Goal: Task Accomplishment & Management: Complete application form

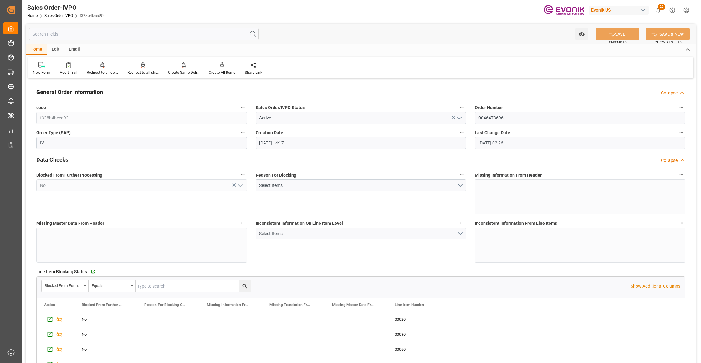
scroll to position [278, 0]
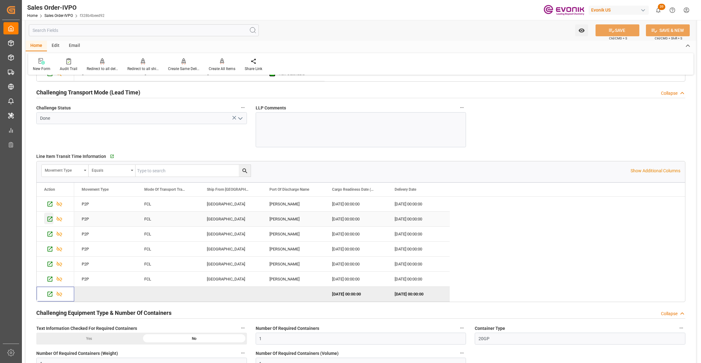
click at [50, 222] on icon "Press SPACE to select this row." at bounding box center [50, 219] width 7 height 7
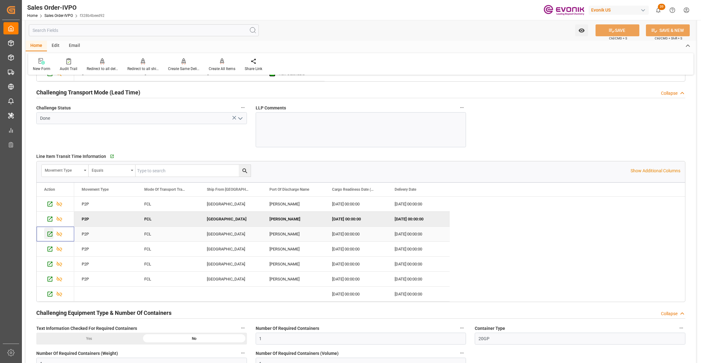
click at [48, 237] on icon "Press SPACE to select this row." at bounding box center [50, 234] width 5 height 5
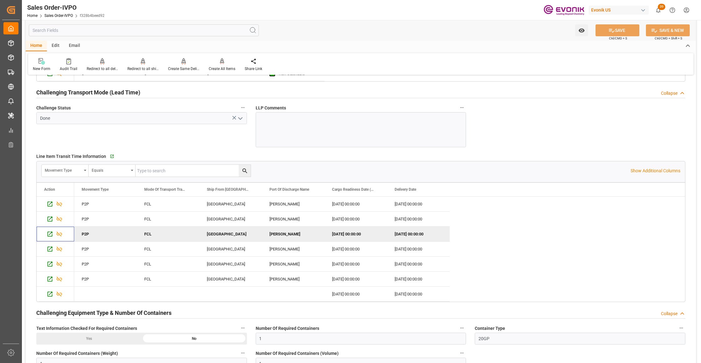
scroll to position [1112, 0]
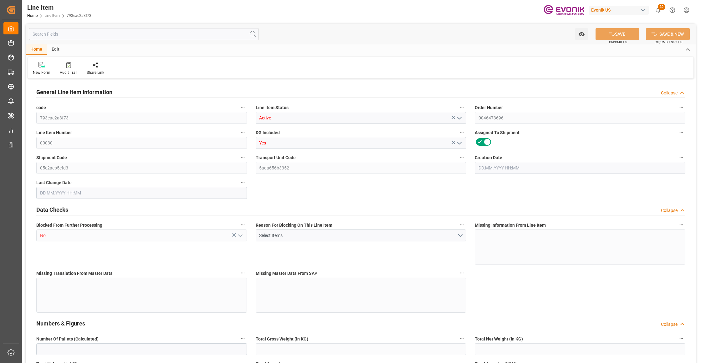
type input "1"
type input "867.2"
type input "800"
type input "1.1464"
type input "4"
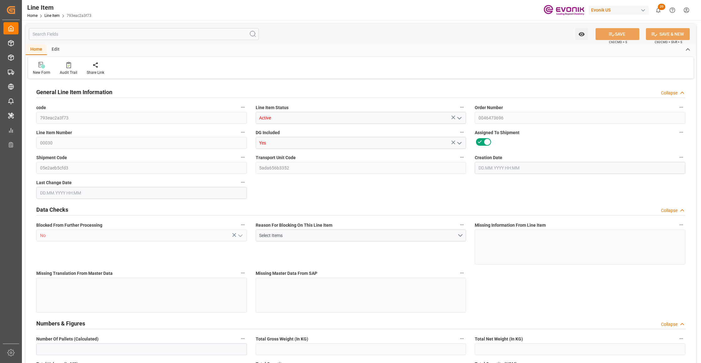
type input "1280"
type input "4"
type input "800"
type input "867.2"
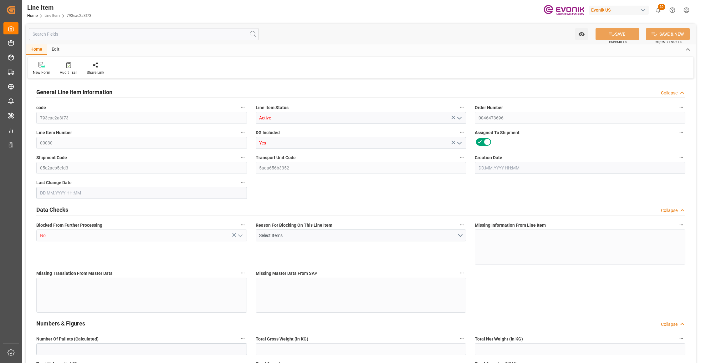
type input "884.2"
type input "800"
type input "1.1464"
type input "1146.4"
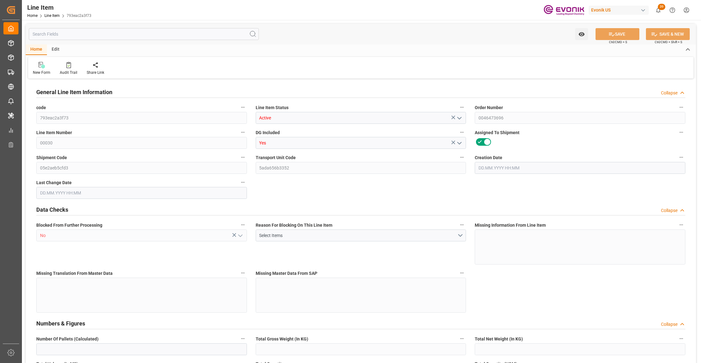
type input "0"
type input "[DATE] 14:17"
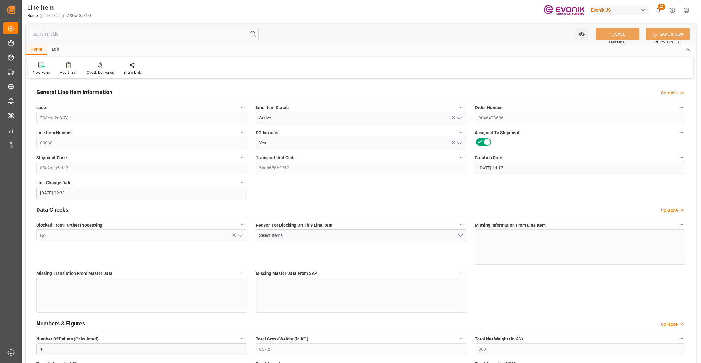
type input "[DATE] 02:33"
type input "[DATE]"
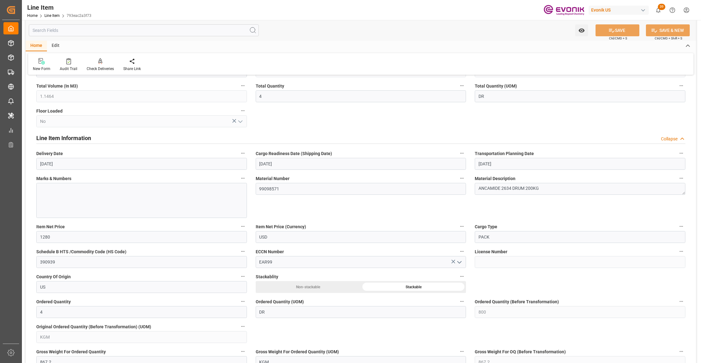
scroll to position [417, 0]
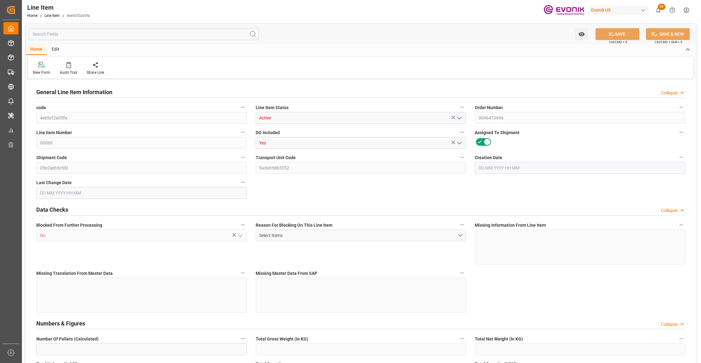
type input "2"
type input "1910.976"
type input "1776"
type input "2.2999"
type input "8"
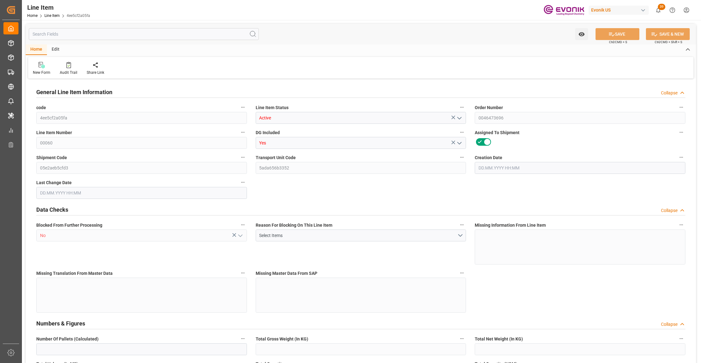
type input "8897.76"
type input "8"
type input "1776"
type input "1910.976"
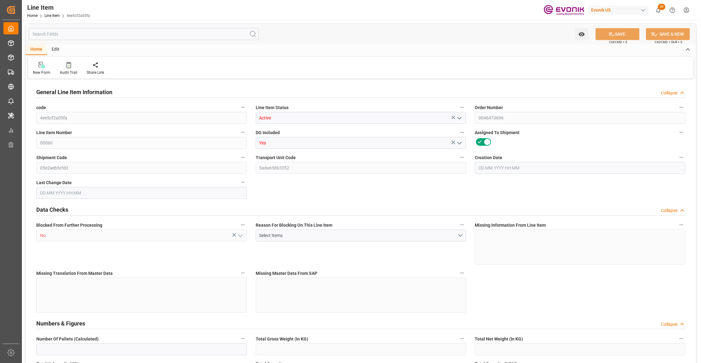
type input "1950.976"
type input "1776"
type input "2.2999"
type input "2299.92"
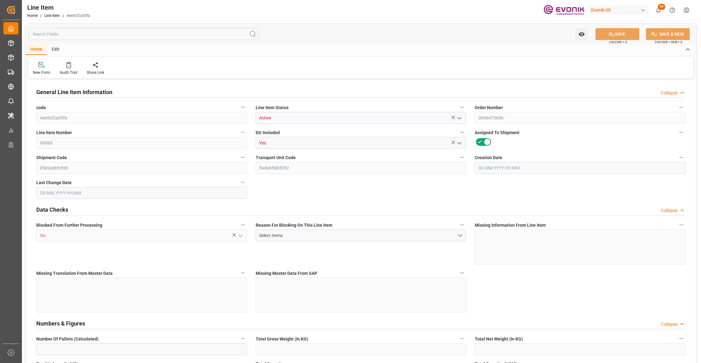
type input "0"
type input "[DATE] 14:17"
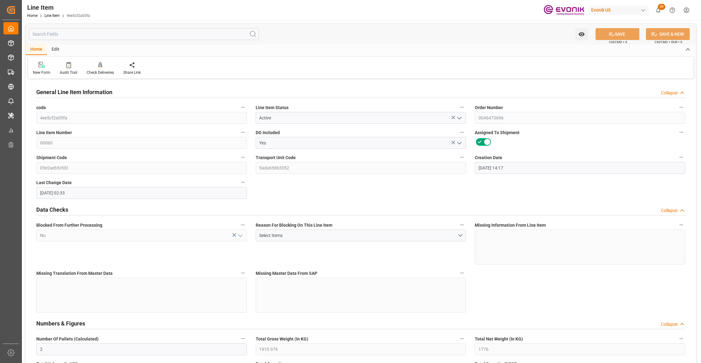
type input "[DATE] 02:33"
type input "[DATE]"
